Goal: Information Seeking & Learning: Stay updated

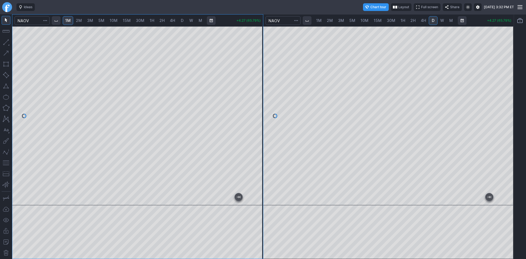
drag, startPoint x: 257, startPoint y: 90, endPoint x: 253, endPoint y: 115, distance: 25.3
click at [257, 104] on div at bounding box center [258, 114] width 12 height 165
click at [263, 78] on div at bounding box center [137, 115] width 251 height 179
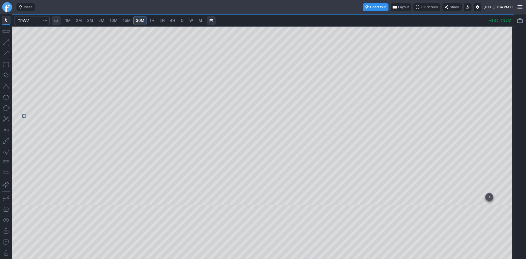
click at [502, 49] on div at bounding box center [262, 115] width 501 height 179
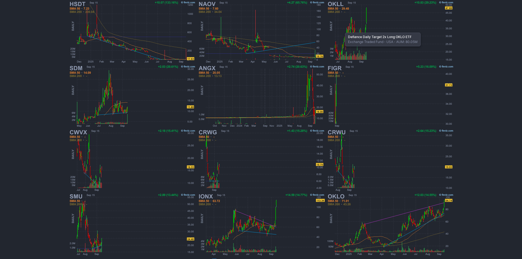
scroll to position [102, 0]
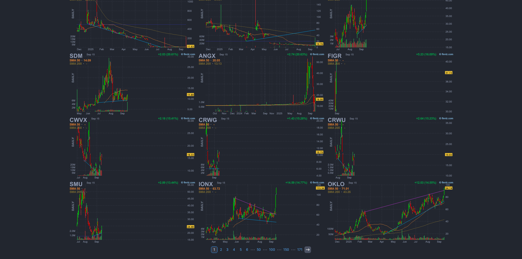
click at [306, 251] on icon at bounding box center [308, 249] width 4 height 4
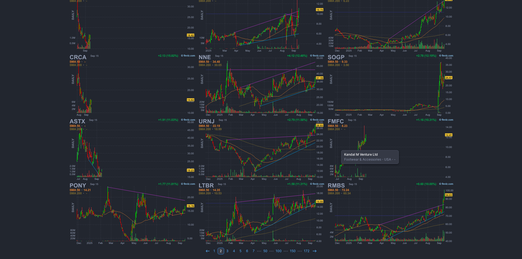
scroll to position [102, 0]
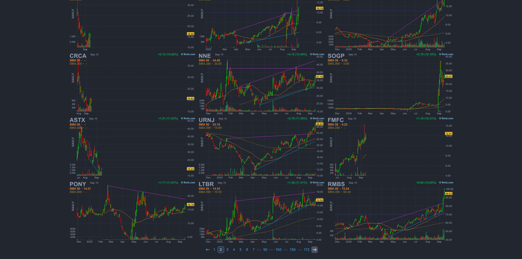
click at [315, 250] on use at bounding box center [315, 249] width 4 height 2
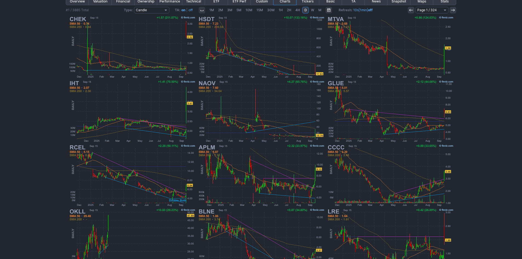
scroll to position [102, 0]
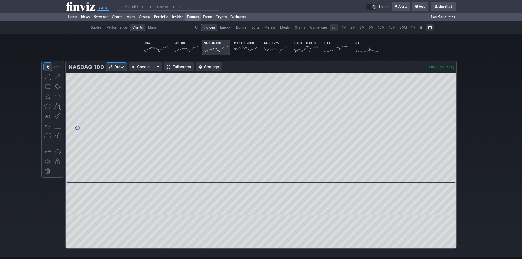
scroll to position [0, 34]
